Goal: Check status: Check status

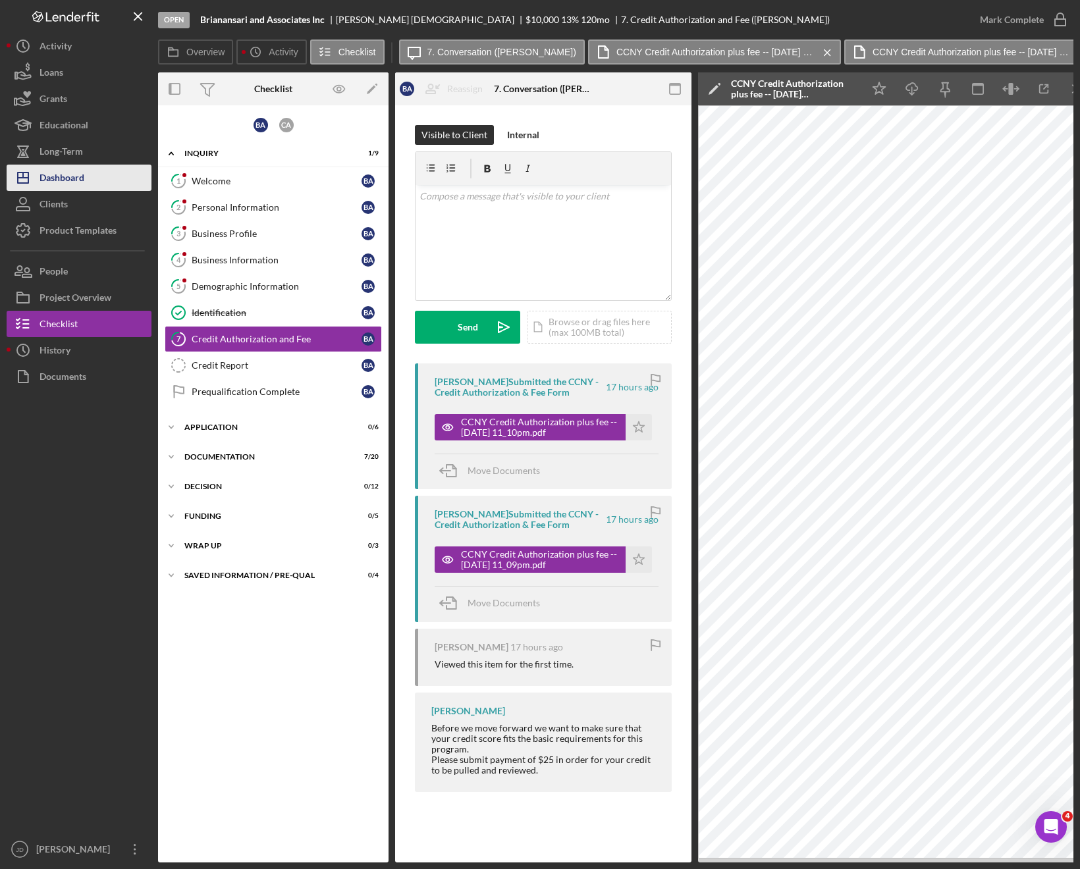
click at [72, 173] on div "Dashboard" at bounding box center [62, 180] width 45 height 30
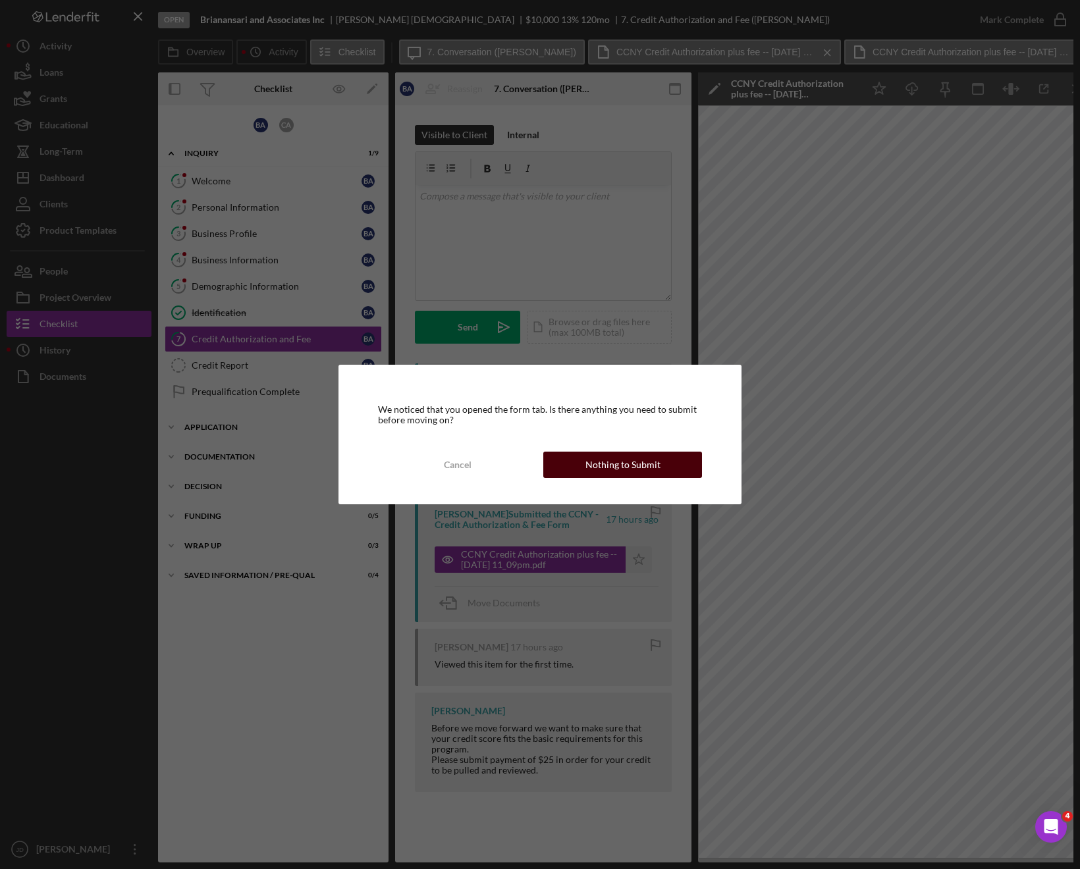
click at [599, 466] on div "Nothing to Submit" at bounding box center [622, 465] width 75 height 26
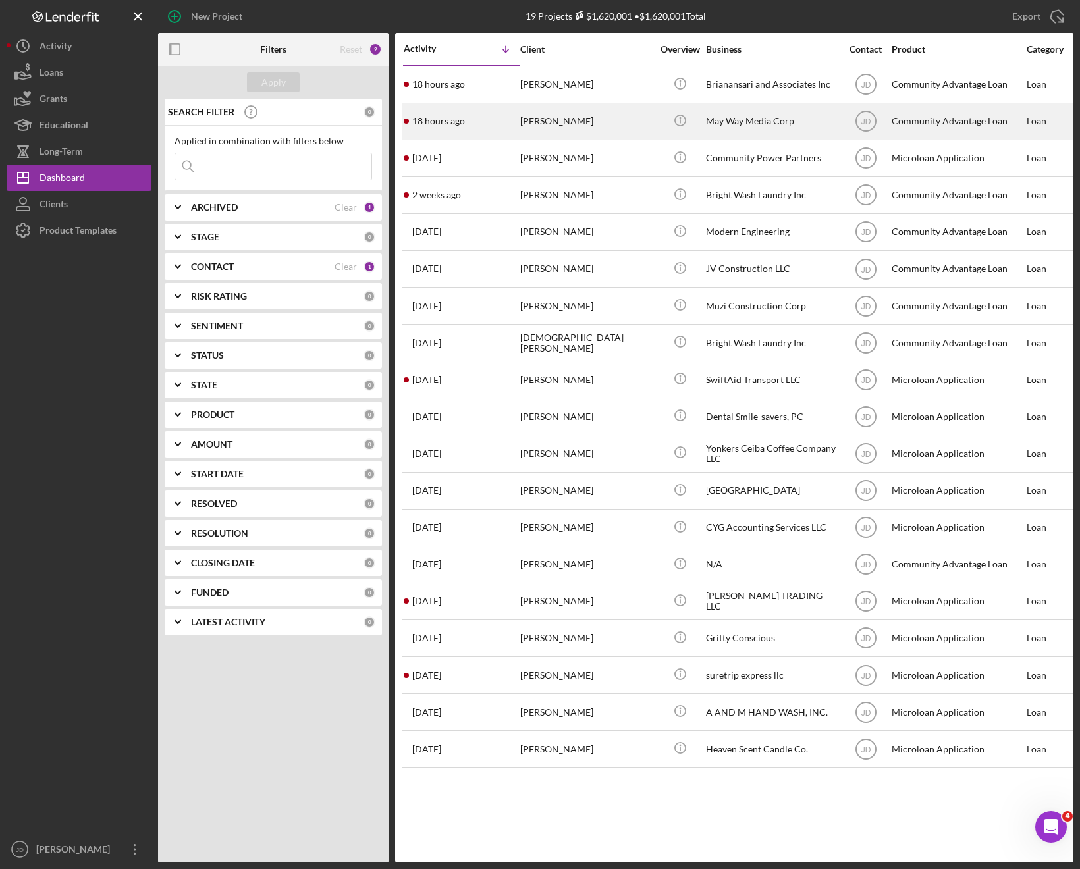
click at [537, 124] on div "[PERSON_NAME]" at bounding box center [586, 121] width 132 height 35
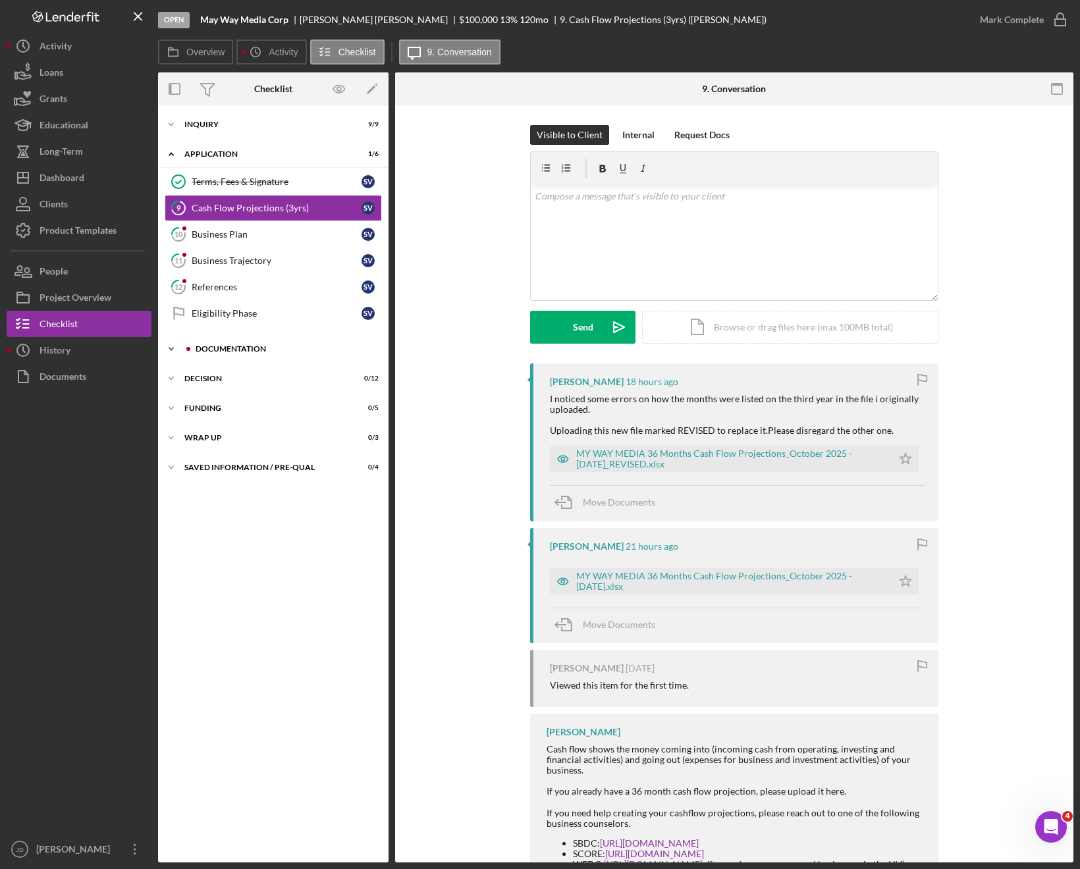
click at [173, 350] on icon "Icon/Expander" at bounding box center [171, 349] width 26 height 26
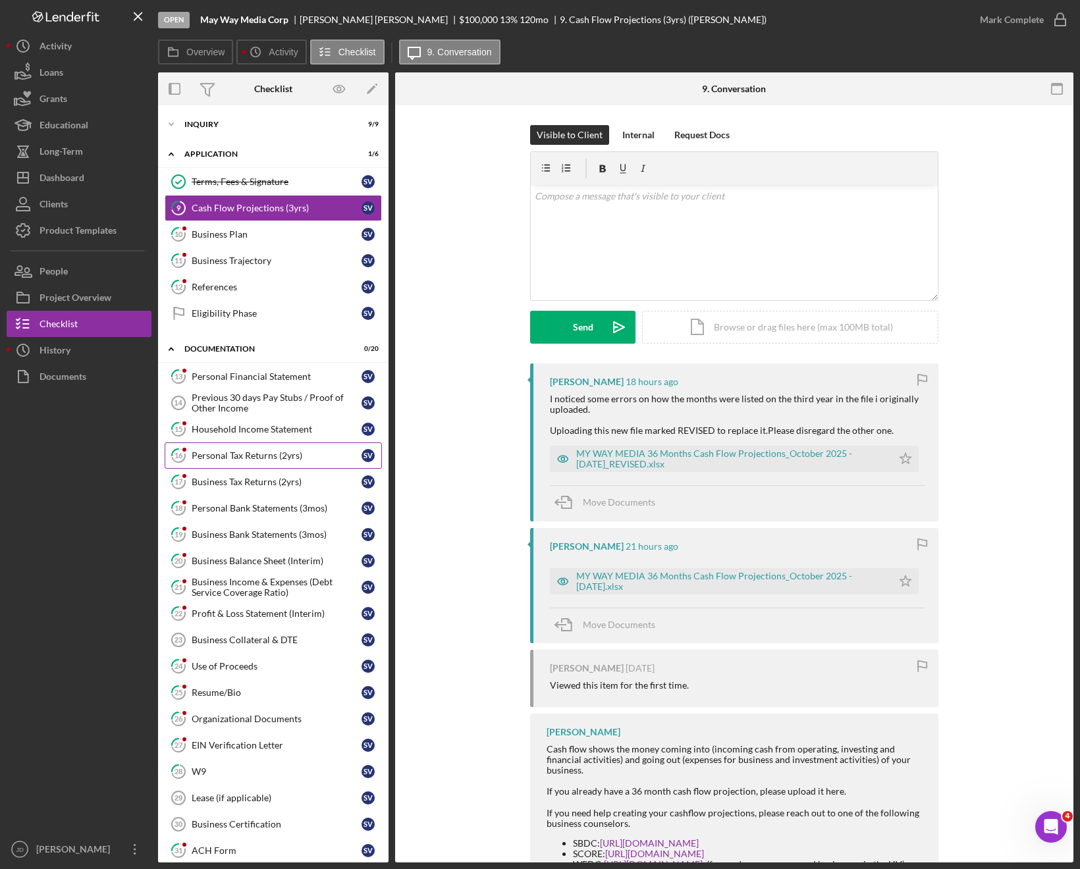
click at [250, 454] on div "Personal Tax Returns (2yrs)" at bounding box center [277, 455] width 170 height 11
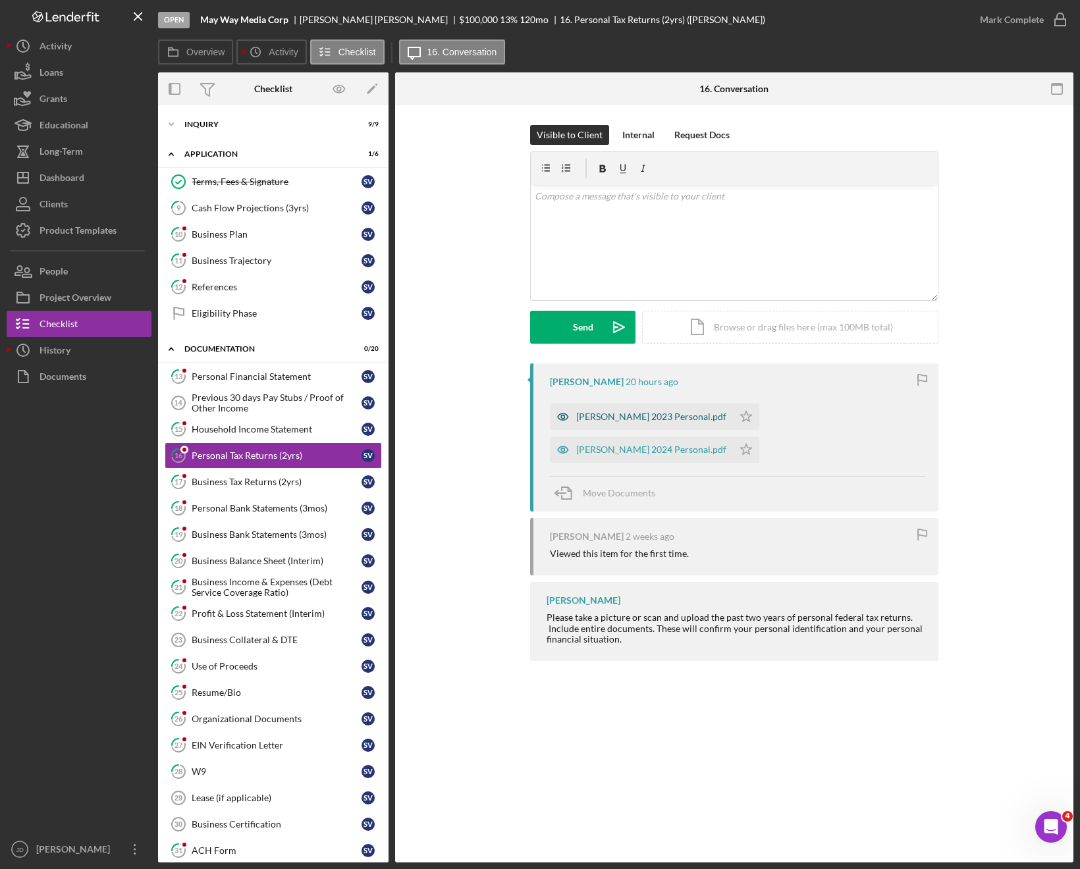
click at [639, 415] on div "[PERSON_NAME] 2023 Personal.pdf" at bounding box center [651, 417] width 150 height 11
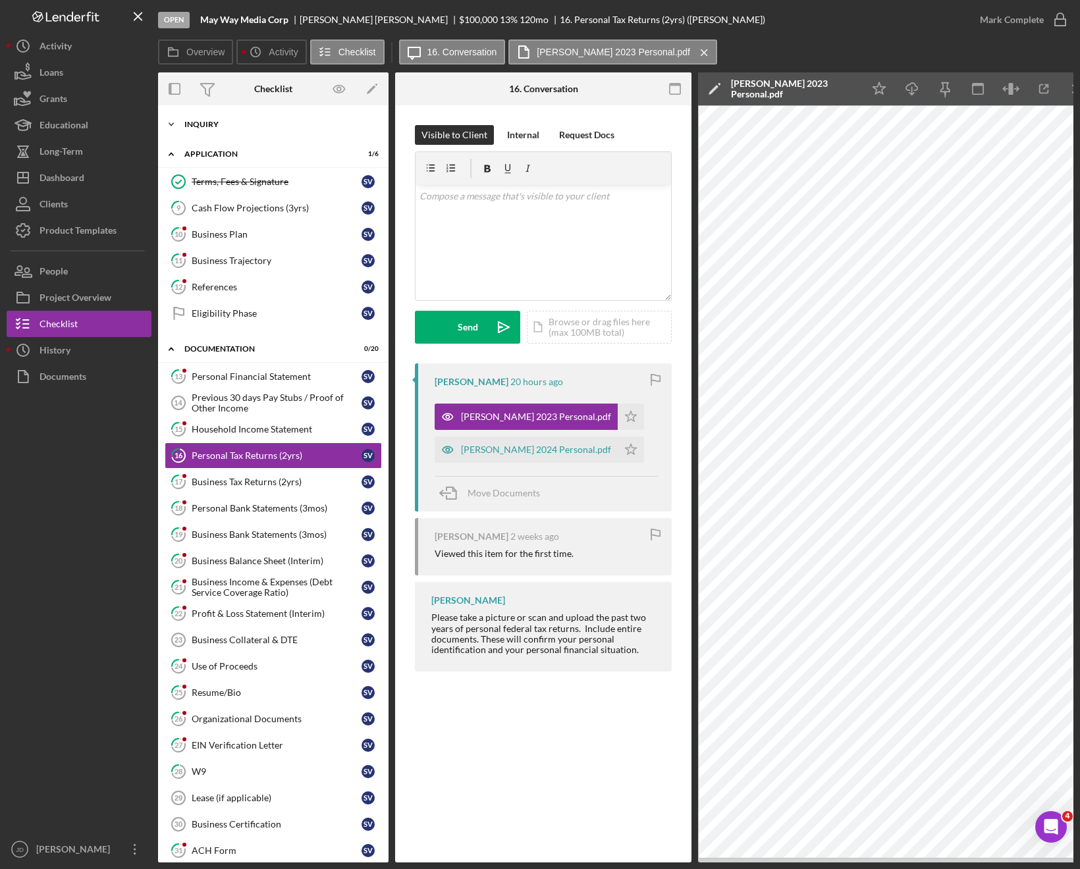
click at [173, 126] on icon "Icon/Expander" at bounding box center [171, 124] width 26 height 26
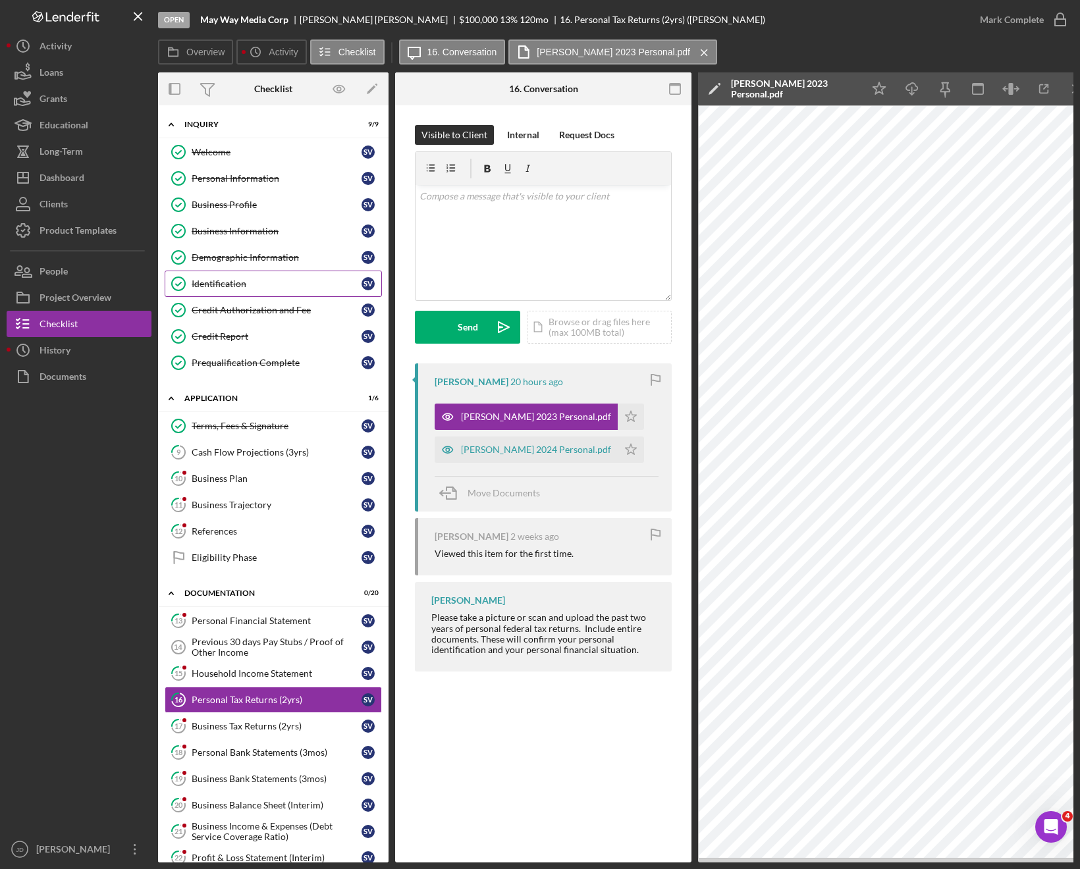
click at [231, 284] on div "Identification" at bounding box center [277, 284] width 170 height 11
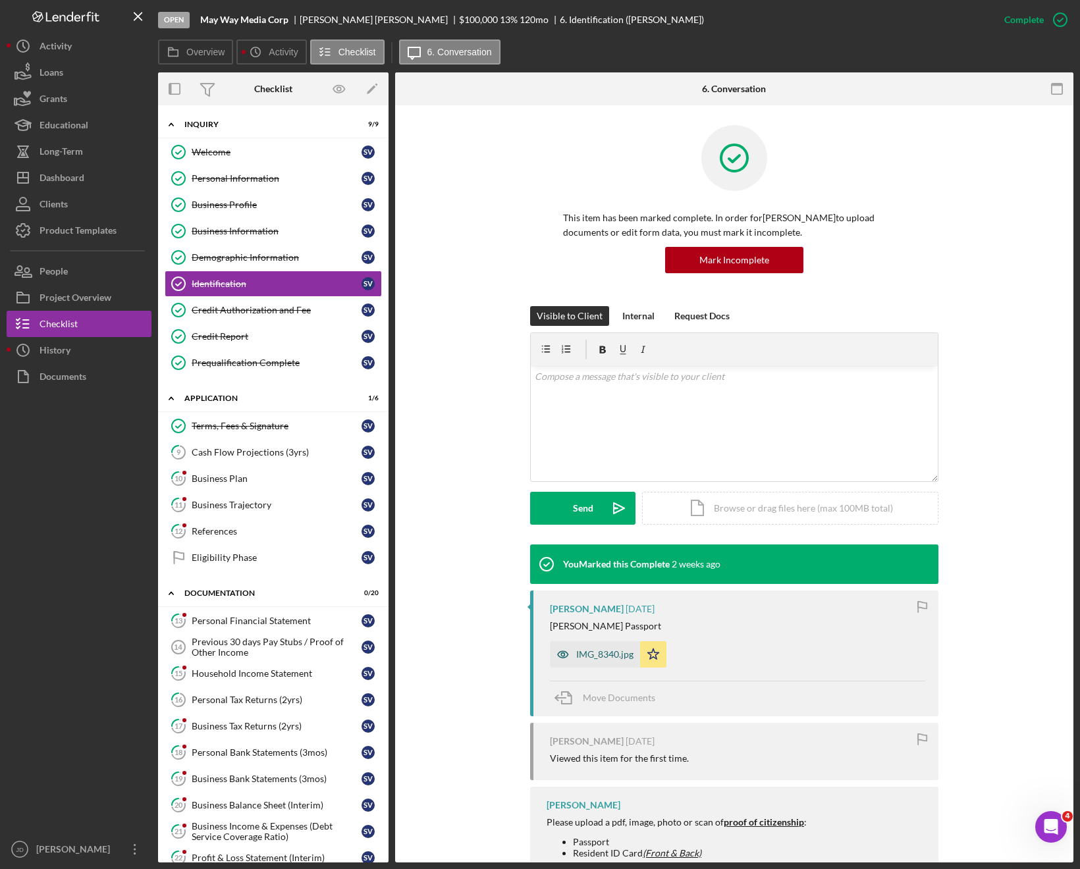
click at [601, 647] on div "IMG_8340.jpg" at bounding box center [595, 654] width 90 height 26
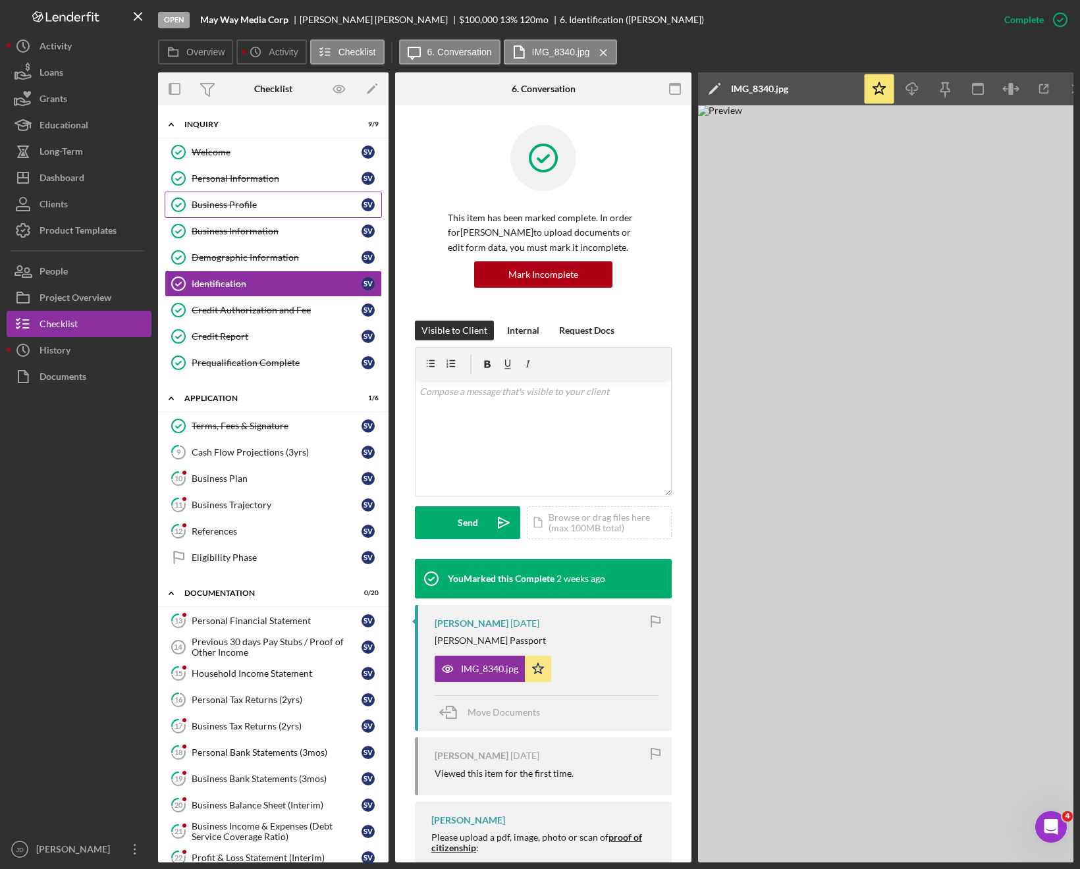
click at [234, 201] on div "Business Profile" at bounding box center [277, 205] width 170 height 11
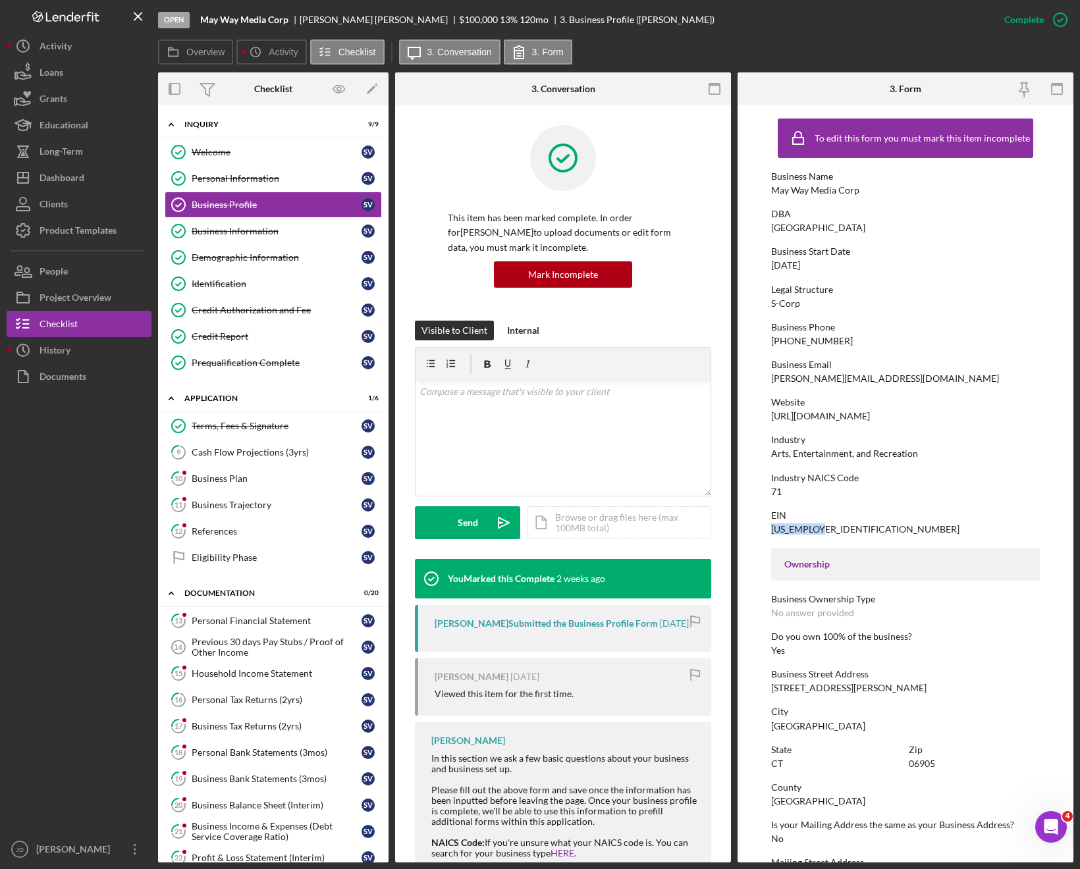
drag, startPoint x: 824, startPoint y: 529, endPoint x: 764, endPoint y: 529, distance: 60.6
click at [764, 529] on form "To edit this form you must mark this item incomplete Business Name May Way Medi…" at bounding box center [905, 483] width 336 height 757
copy div "[US_EMPLOYER_IDENTIFICATION_NUMBER]"
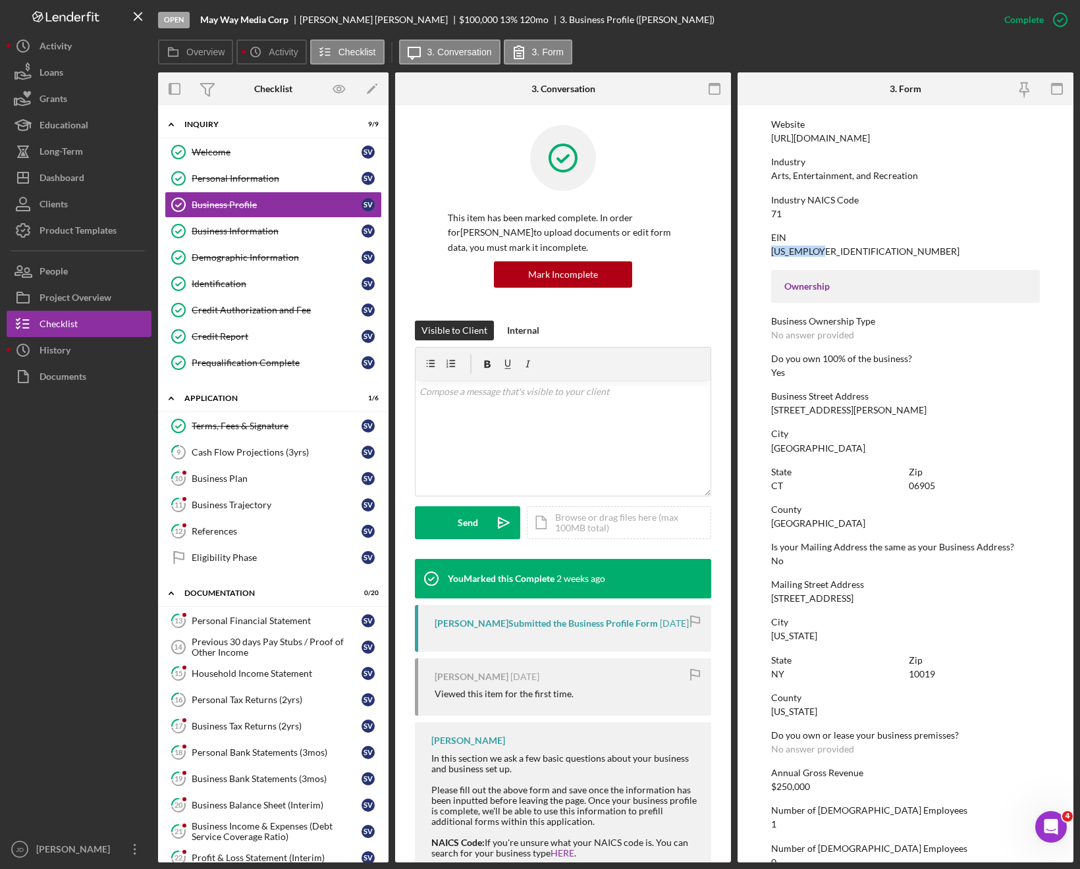
scroll to position [279, 0]
drag, startPoint x: 865, startPoint y: 410, endPoint x: 767, endPoint y: 407, distance: 98.1
click at [767, 407] on form "To edit this form you must mark this item incomplete Business Name May Way Medi…" at bounding box center [905, 483] width 336 height 757
copy div "[STREET_ADDRESS][PERSON_NAME]"
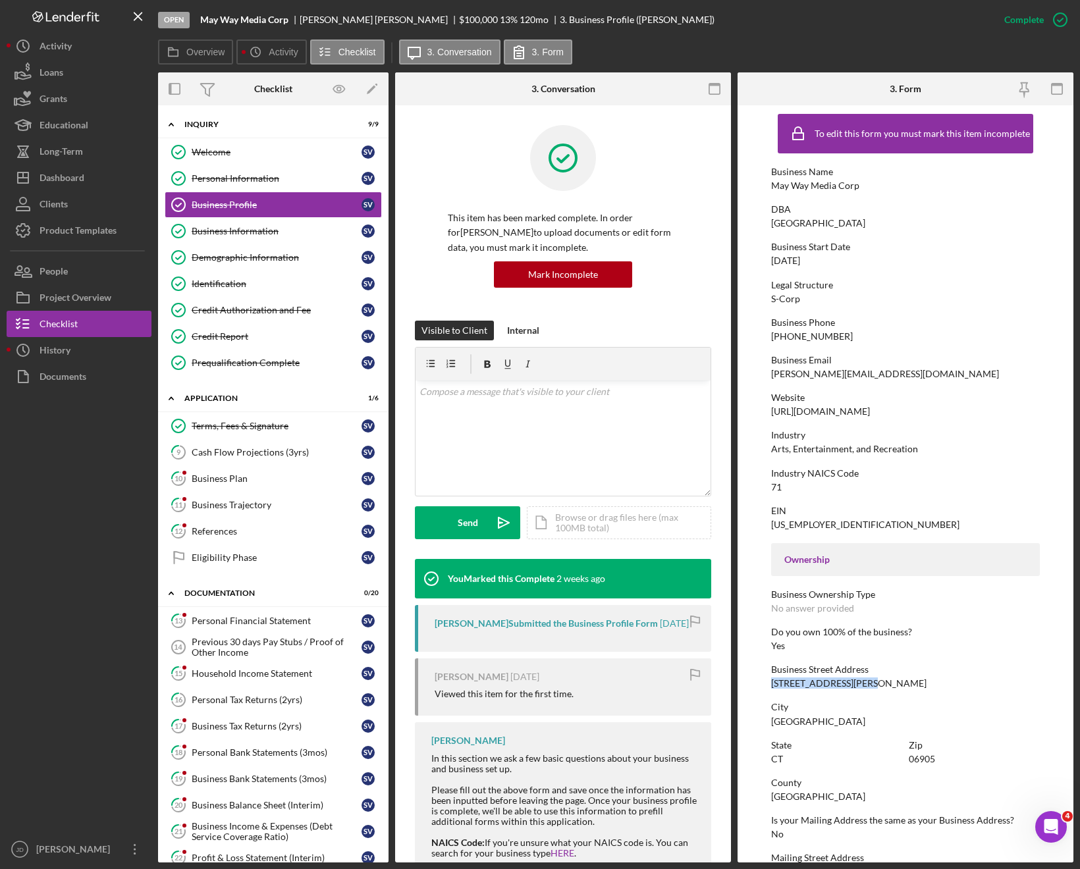
scroll to position [0, 0]
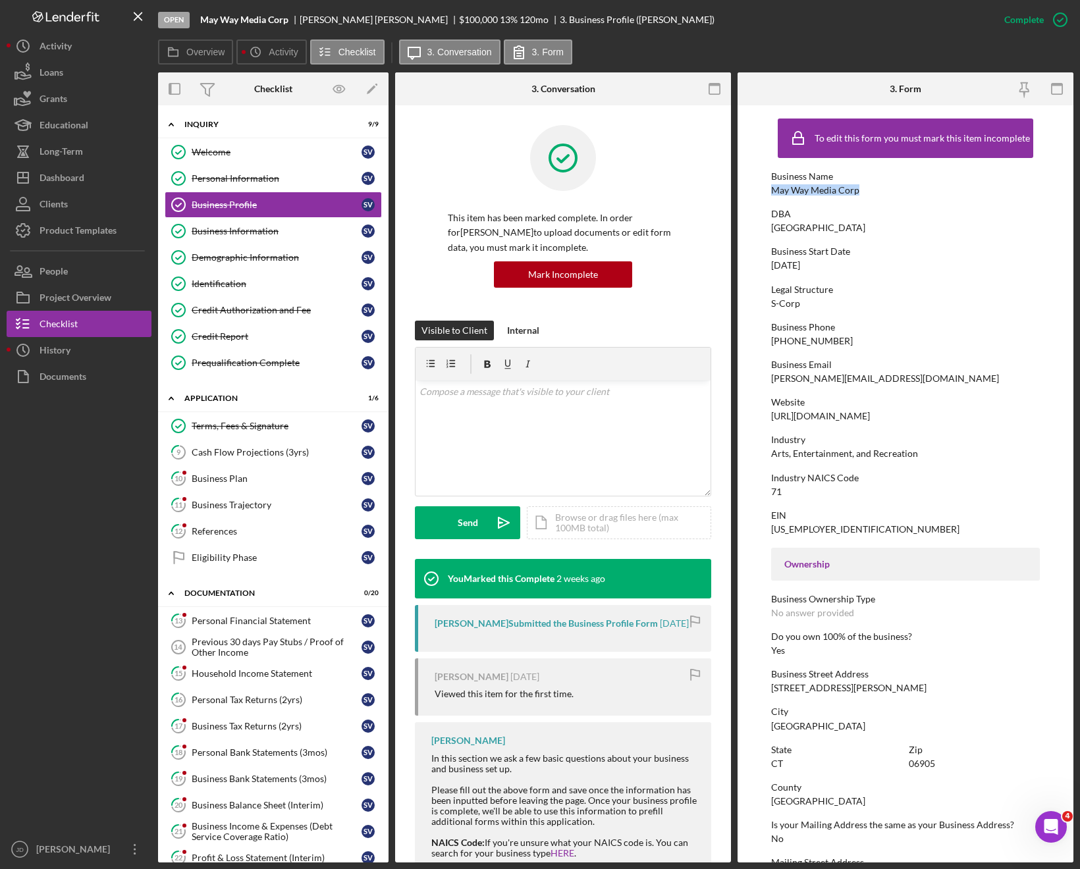
drag, startPoint x: 864, startPoint y: 191, endPoint x: 770, endPoint y: 189, distance: 94.2
click at [770, 189] on form "To edit this form you must mark this item incomplete Business Name May Way Medi…" at bounding box center [905, 483] width 336 height 757
copy div "May Way Media Corp"
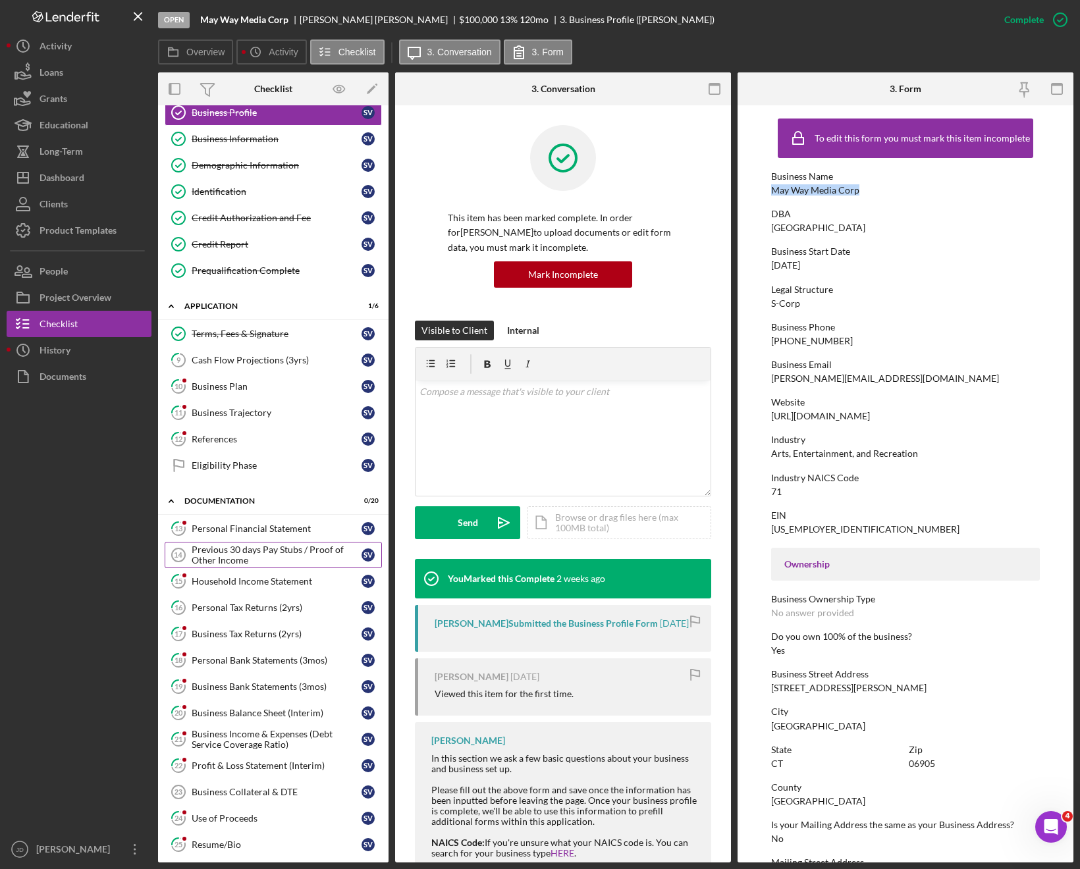
scroll to position [98, 0]
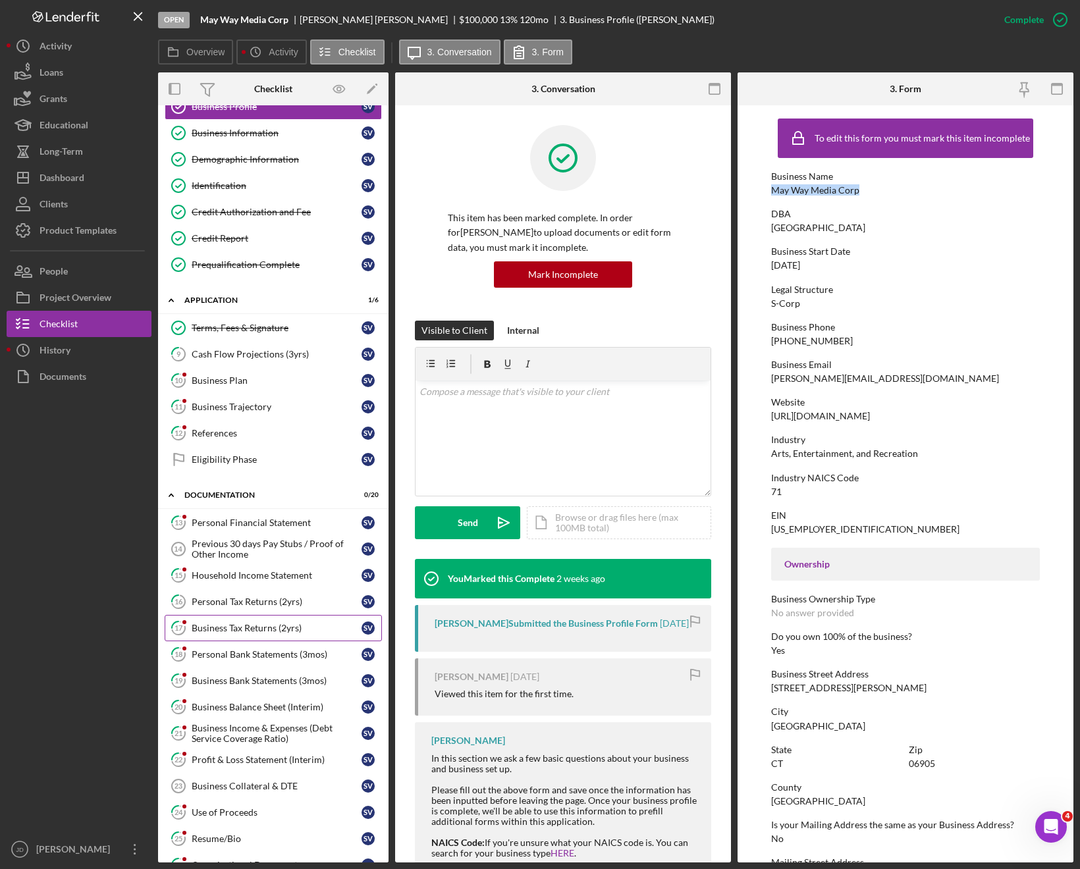
click at [247, 629] on div "Business Tax Returns (2yrs)" at bounding box center [277, 628] width 170 height 11
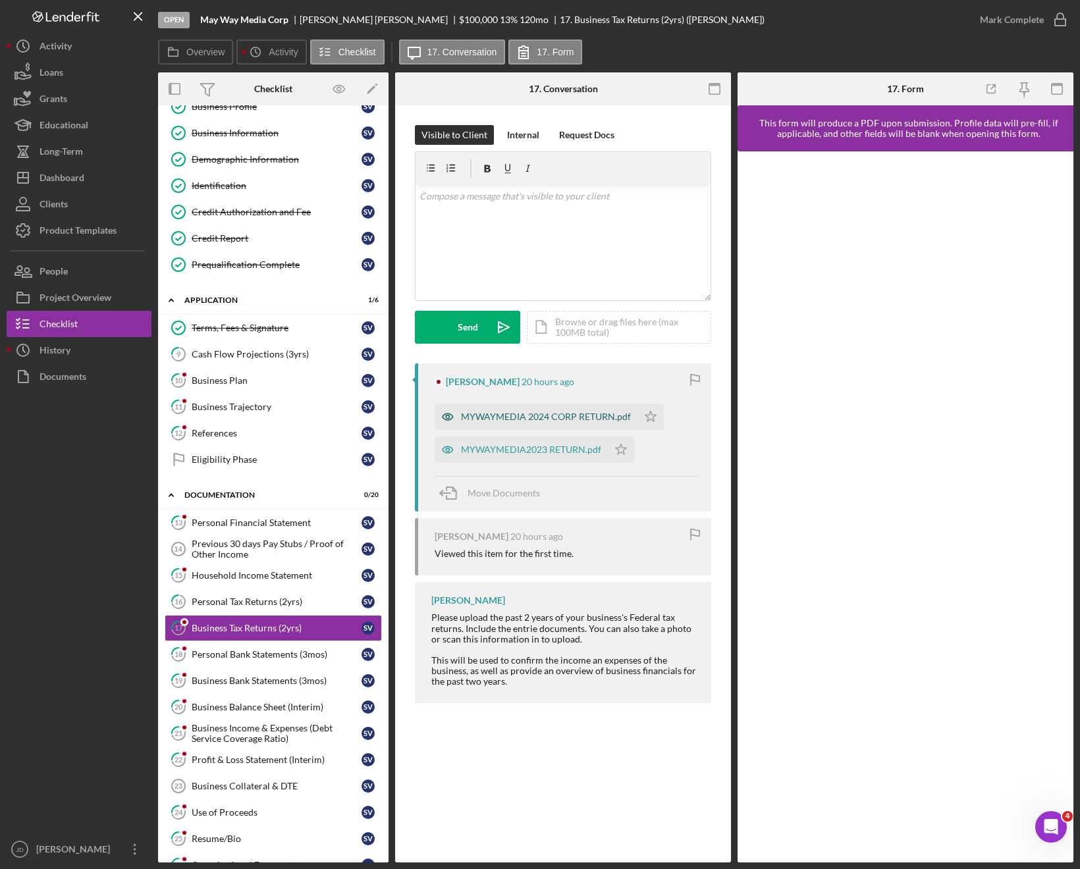
click at [544, 417] on div "MYWAYMEDIA 2024 CORP RETURN.pdf" at bounding box center [546, 417] width 170 height 11
